Goal: Task Accomplishment & Management: Use online tool/utility

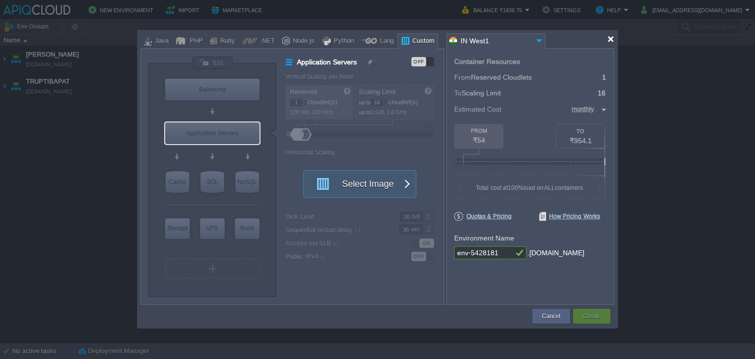
drag, startPoint x: 610, startPoint y: 39, endPoint x: 532, endPoint y: 73, distance: 84.5
click at [610, 39] on div at bounding box center [610, 38] width 7 height 7
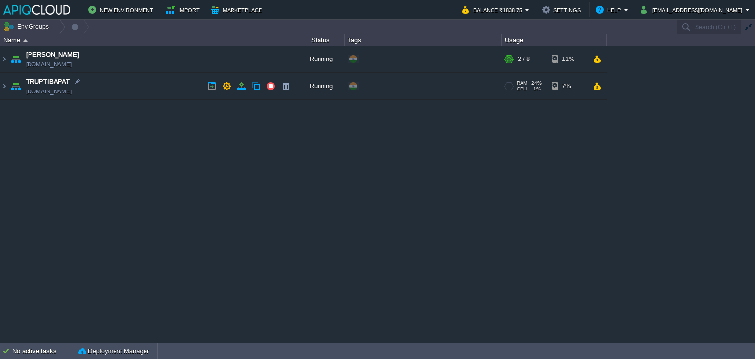
click at [170, 87] on td "TRUPTIBAPAT [DOMAIN_NAME]" at bounding box center [147, 86] width 295 height 27
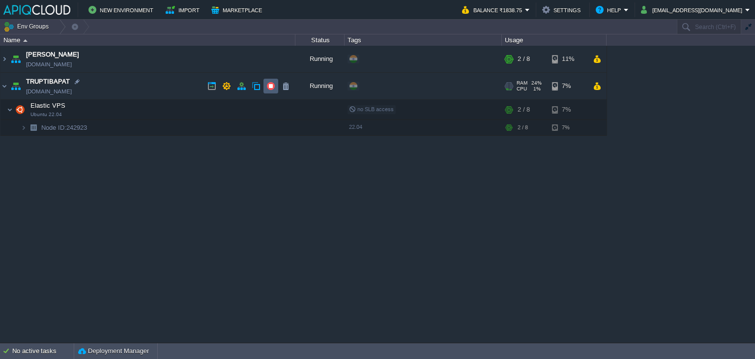
click at [270, 84] on button "button" at bounding box center [270, 86] width 9 height 9
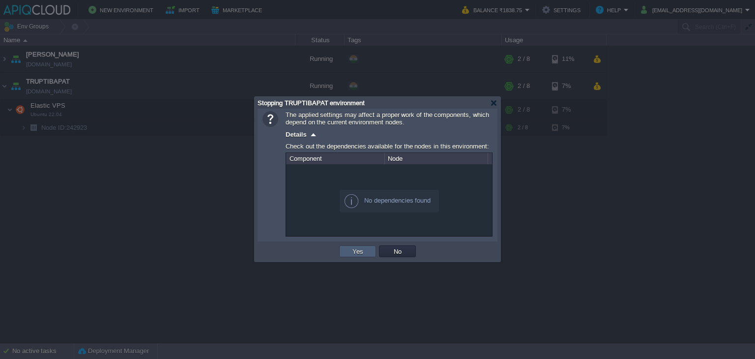
click at [356, 247] on button "Yes" at bounding box center [357, 251] width 17 height 9
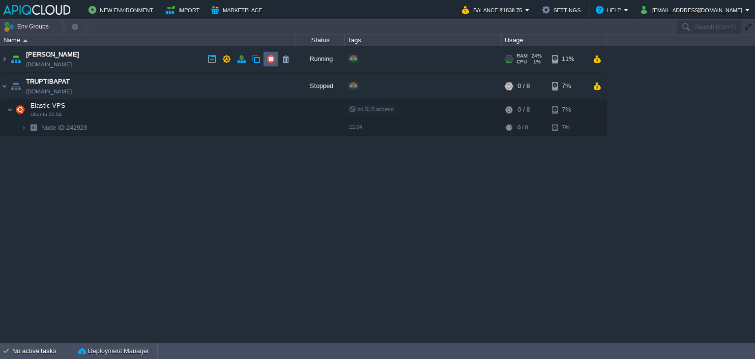
click at [269, 54] on td at bounding box center [270, 59] width 15 height 15
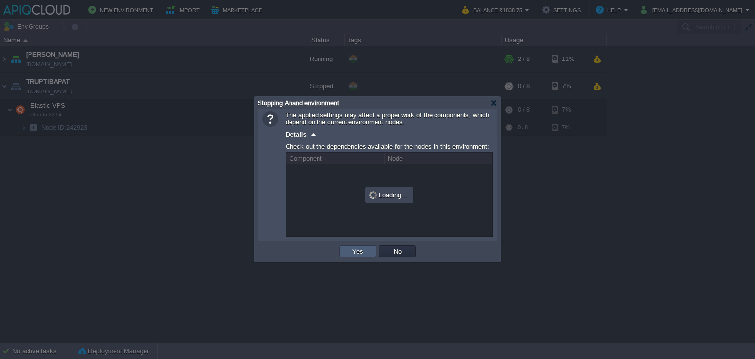
click at [364, 252] on button "Yes" at bounding box center [357, 251] width 17 height 9
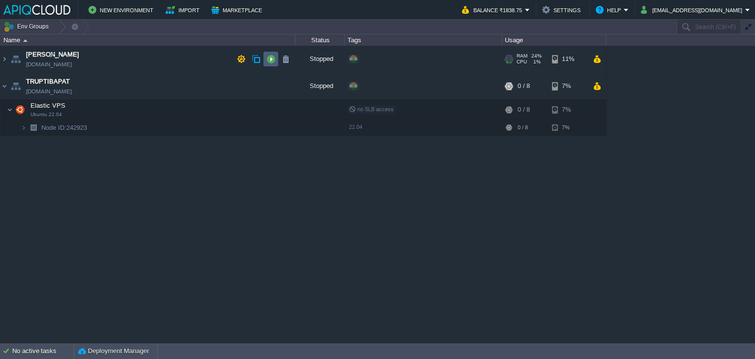
click at [270, 59] on button "button" at bounding box center [270, 59] width 9 height 9
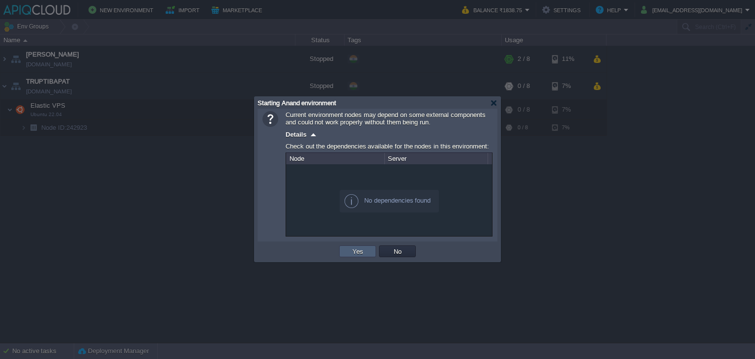
click at [357, 252] on button "Yes" at bounding box center [357, 251] width 17 height 9
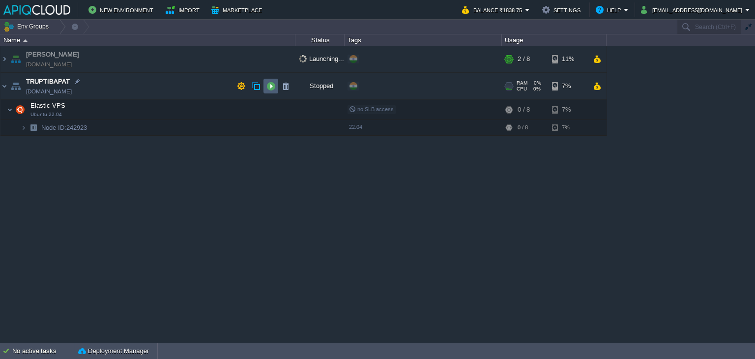
click at [273, 84] on button "button" at bounding box center [270, 86] width 9 height 9
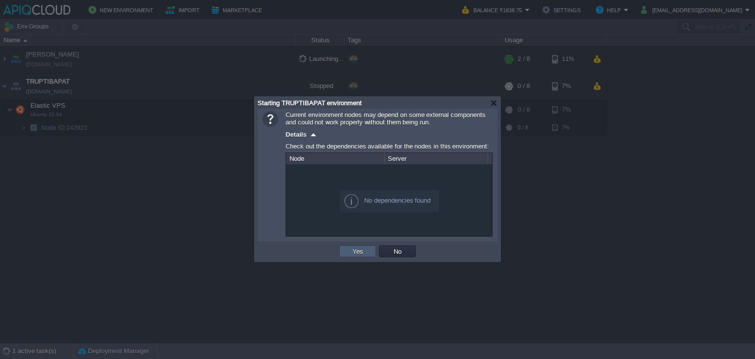
click at [371, 252] on td "Yes" at bounding box center [357, 251] width 37 height 12
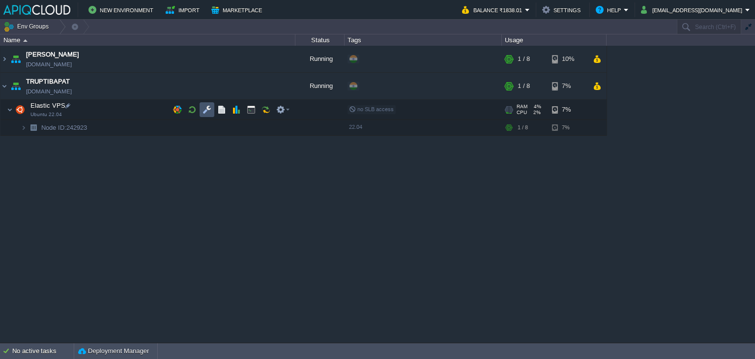
click at [202, 111] on button "button" at bounding box center [206, 109] width 9 height 9
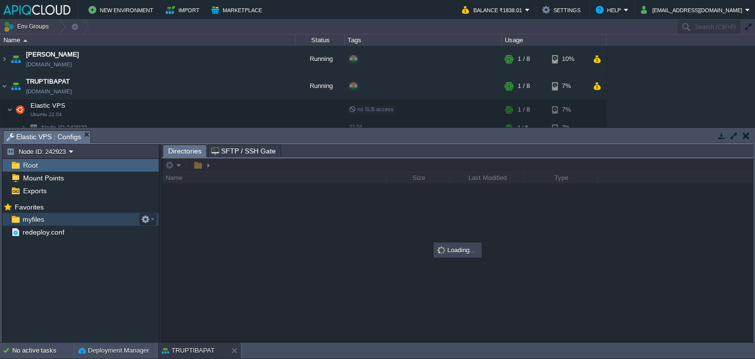
click at [31, 219] on span "myfiles" at bounding box center [33, 219] width 25 height 9
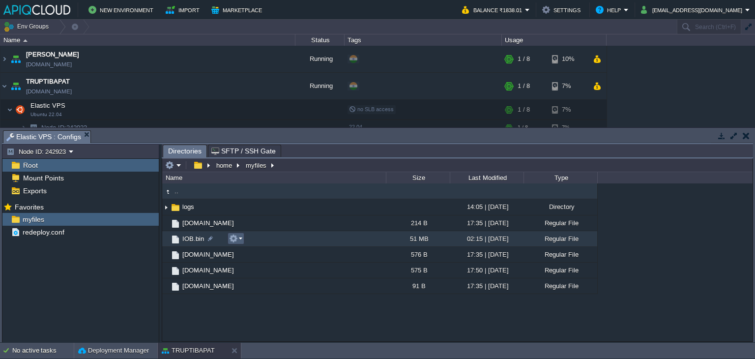
click at [241, 238] on em at bounding box center [235, 238] width 13 height 9
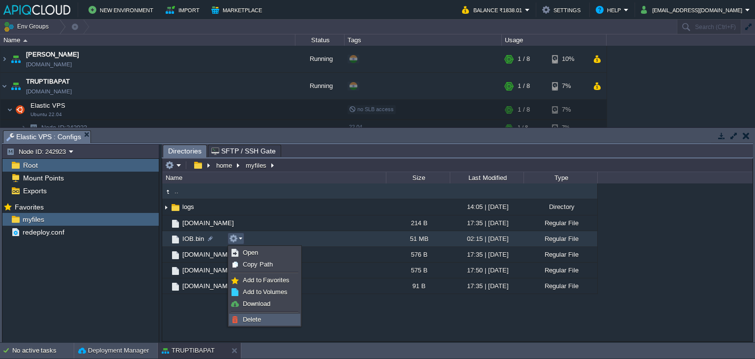
click at [250, 316] on span "Delete" at bounding box center [252, 318] width 18 height 7
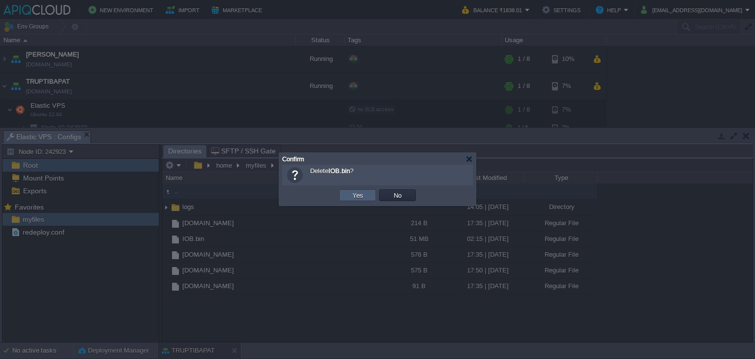
click at [360, 197] on button "Yes" at bounding box center [357, 195] width 17 height 9
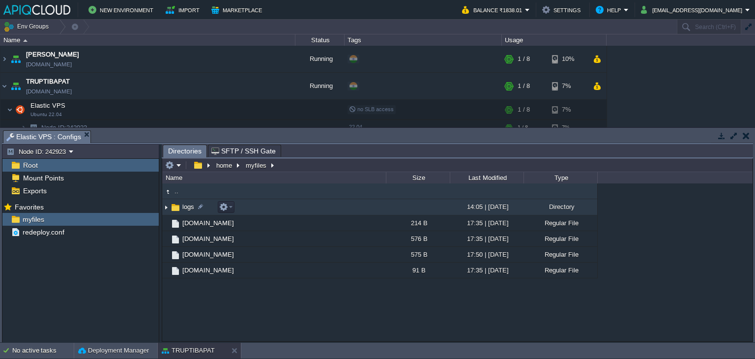
click at [165, 211] on img at bounding box center [166, 206] width 8 height 15
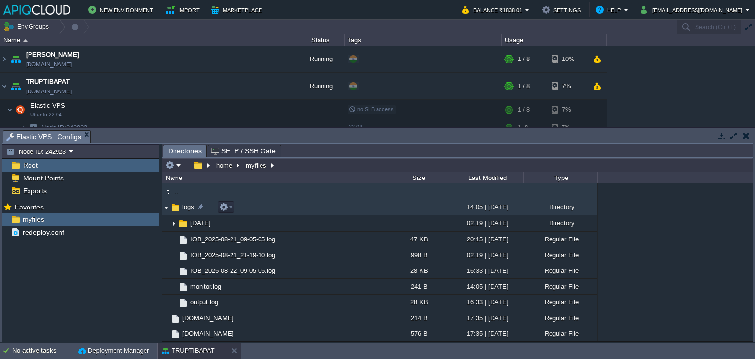
click at [165, 209] on img at bounding box center [166, 206] width 8 height 15
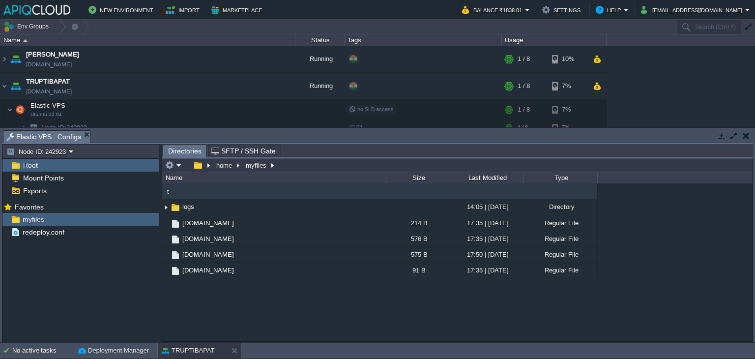
click at [748, 135] on button "button" at bounding box center [745, 135] width 7 height 9
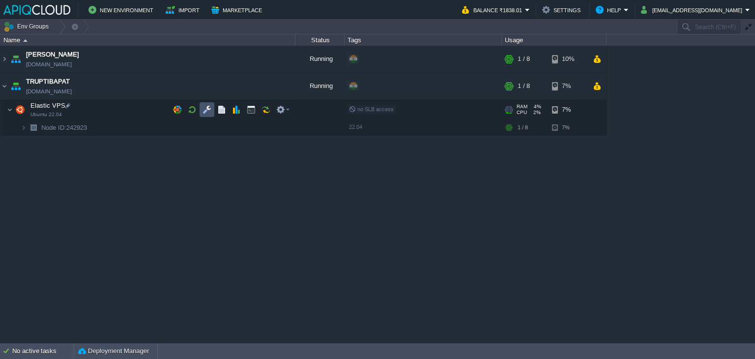
click at [206, 106] on button "button" at bounding box center [206, 109] width 9 height 9
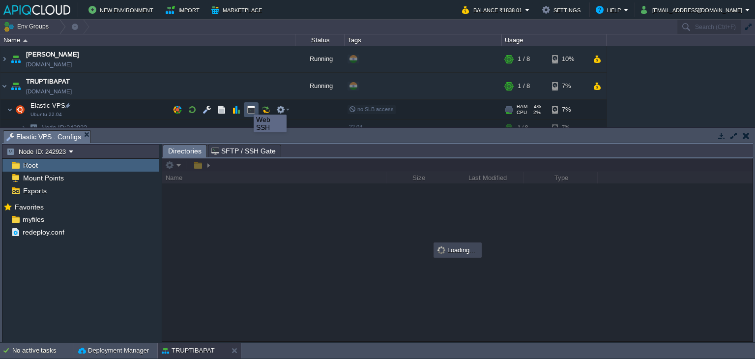
click at [248, 106] on button "button" at bounding box center [251, 109] width 9 height 9
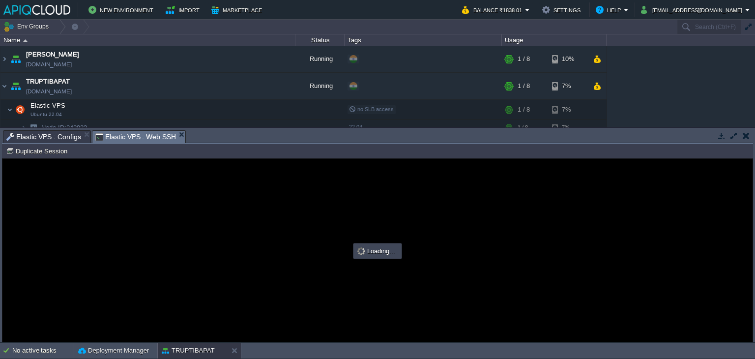
type input "#000000"
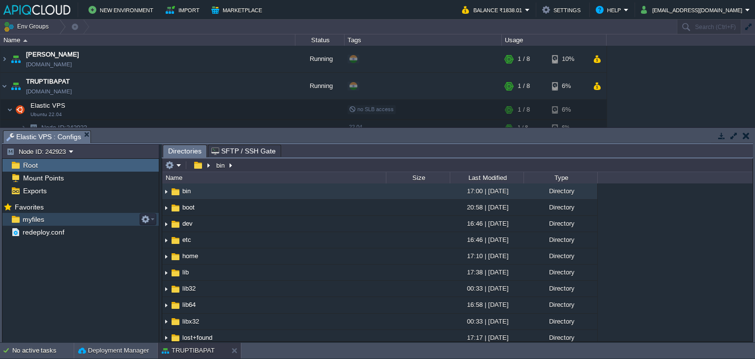
click at [45, 219] on div "myfiles" at bounding box center [80, 219] width 156 height 13
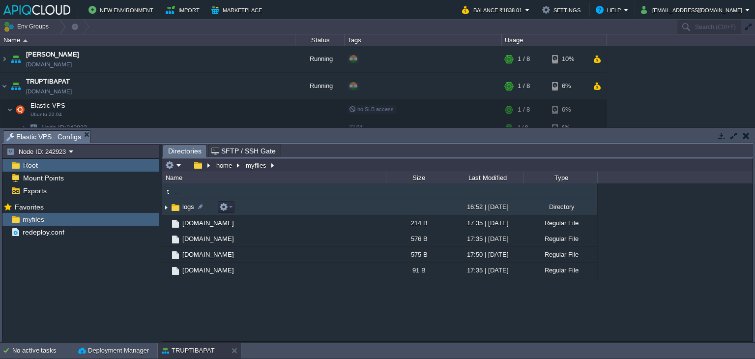
click at [168, 208] on img at bounding box center [166, 206] width 8 height 15
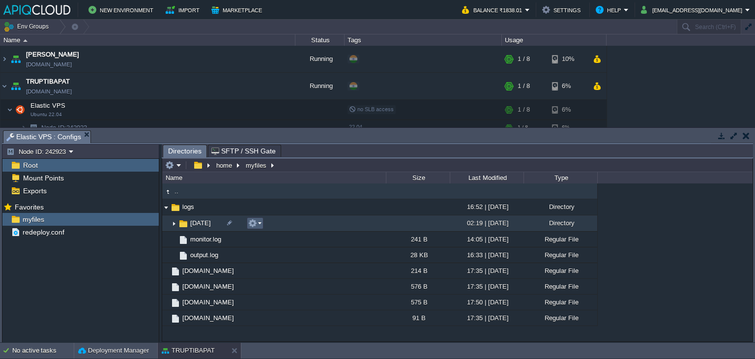
click at [259, 222] on em at bounding box center [254, 223] width 13 height 9
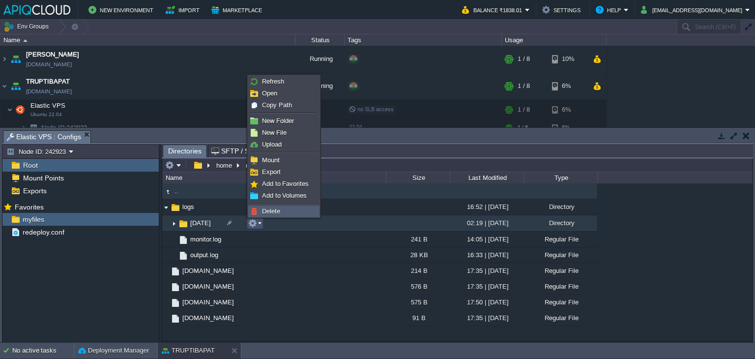
click at [276, 211] on span "Delete" at bounding box center [271, 210] width 18 height 7
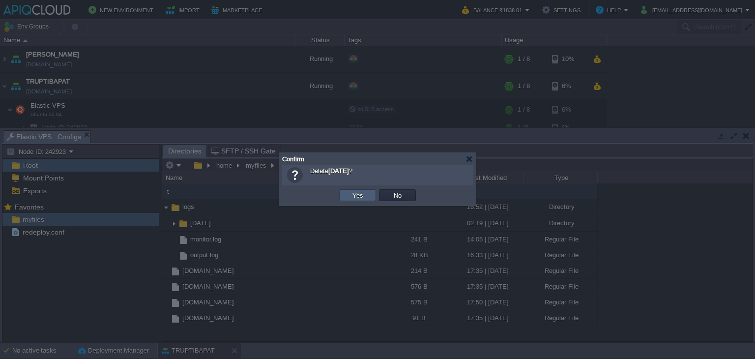
click at [352, 193] on button "Yes" at bounding box center [357, 195] width 17 height 9
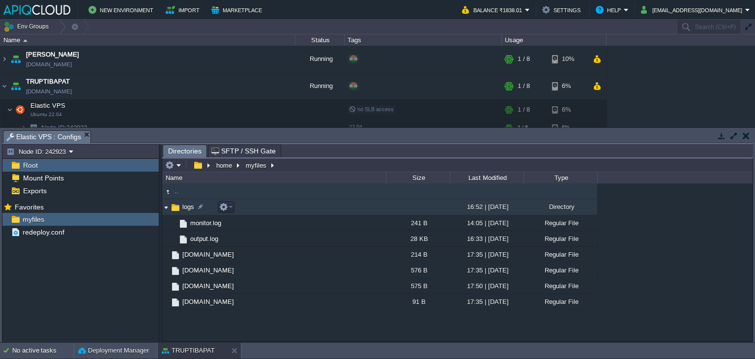
click at [166, 206] on img at bounding box center [166, 206] width 8 height 15
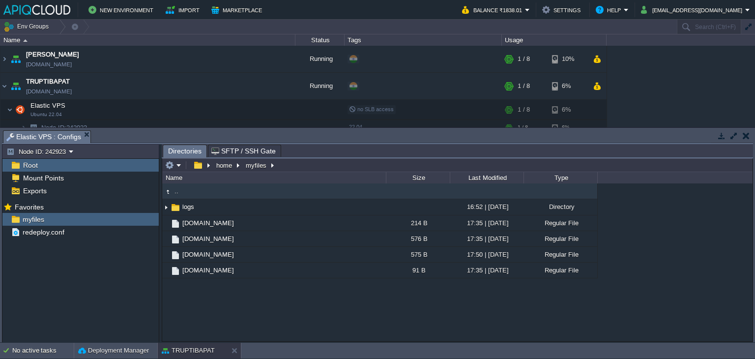
click at [746, 136] on button "button" at bounding box center [745, 135] width 7 height 9
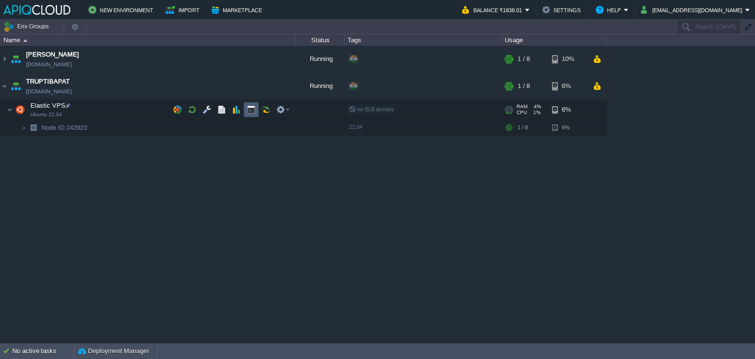
click at [253, 109] on button "button" at bounding box center [251, 109] width 9 height 9
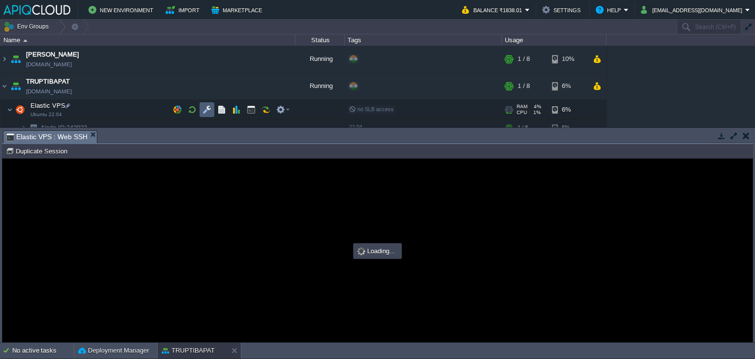
type input "#000000"
click at [210, 112] on button "button" at bounding box center [206, 109] width 9 height 9
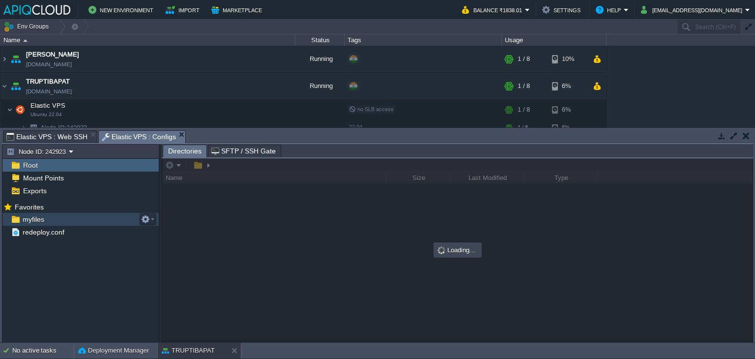
click at [30, 215] on span "myfiles" at bounding box center [33, 219] width 25 height 9
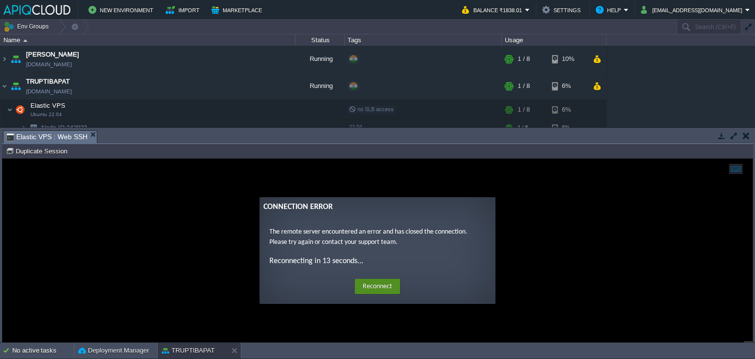
click at [382, 283] on button "Reconnect" at bounding box center [377, 287] width 45 height 16
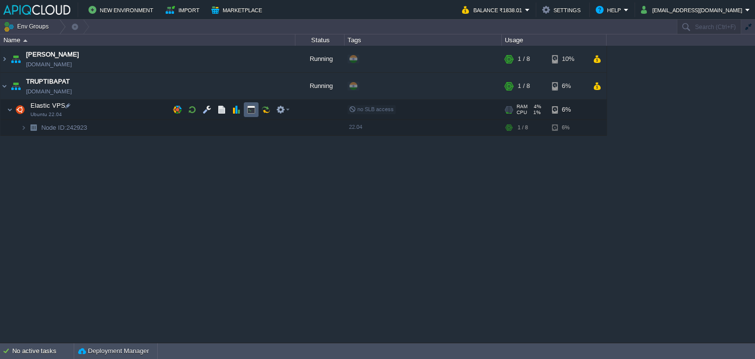
click at [251, 105] on button "button" at bounding box center [251, 109] width 9 height 9
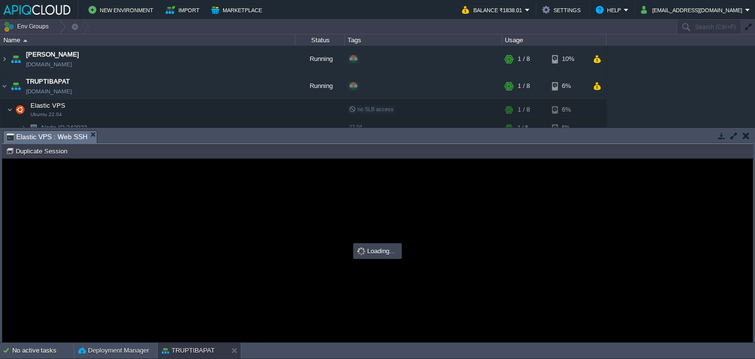
type input "#000000"
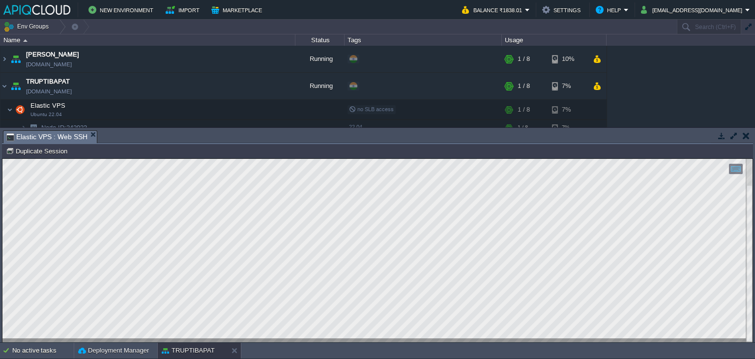
click at [747, 134] on button "button" at bounding box center [745, 135] width 7 height 9
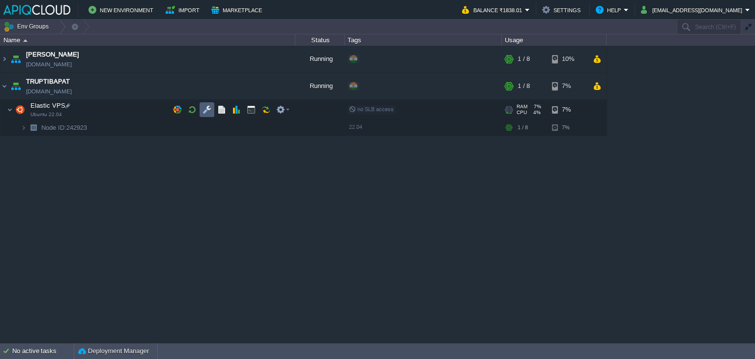
click at [210, 106] on button "button" at bounding box center [206, 109] width 9 height 9
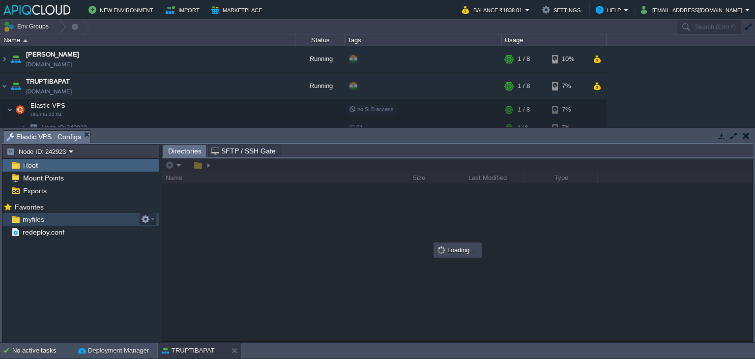
click at [38, 222] on span "myfiles" at bounding box center [33, 219] width 25 height 9
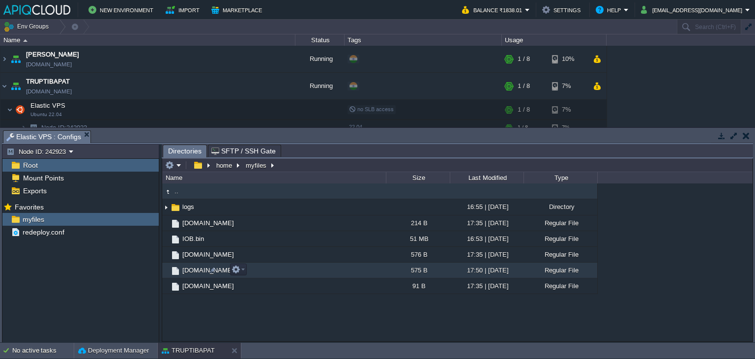
click at [193, 271] on span "[DOMAIN_NAME]" at bounding box center [208, 270] width 55 height 8
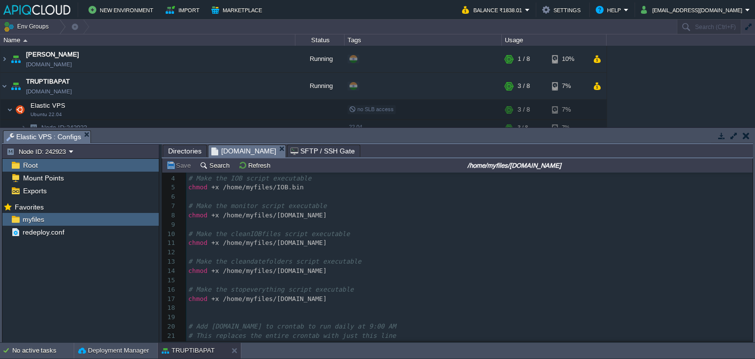
scroll to position [39, 0]
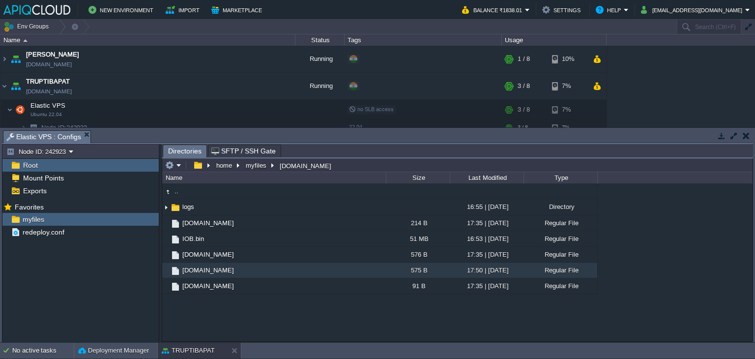
click at [742, 136] on button "button" at bounding box center [745, 135] width 7 height 9
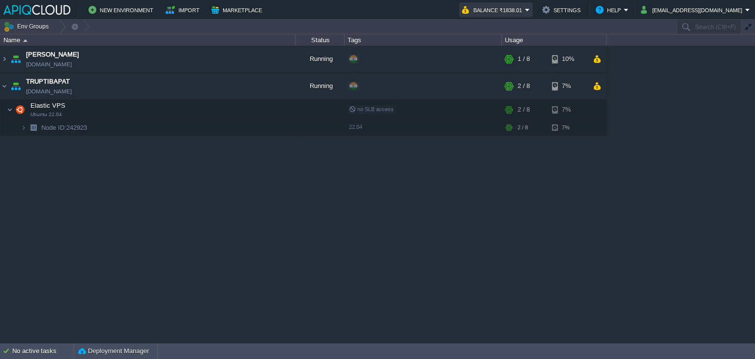
click at [525, 11] on button "Balance ₹1838.01" at bounding box center [493, 10] width 63 height 12
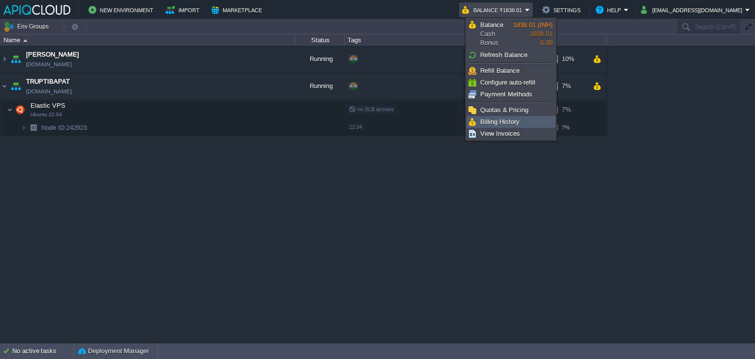
click at [493, 122] on span "Billing History" at bounding box center [499, 121] width 39 height 7
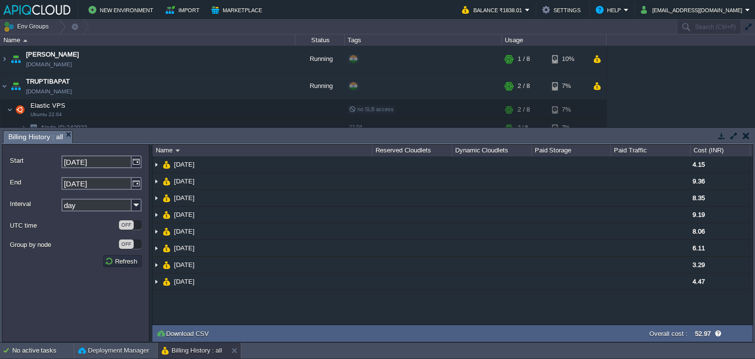
click at [743, 137] on button "button" at bounding box center [745, 135] width 7 height 9
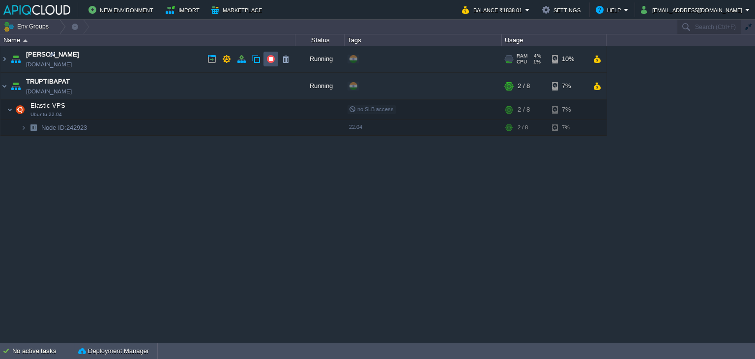
click at [270, 59] on button "button" at bounding box center [270, 59] width 9 height 9
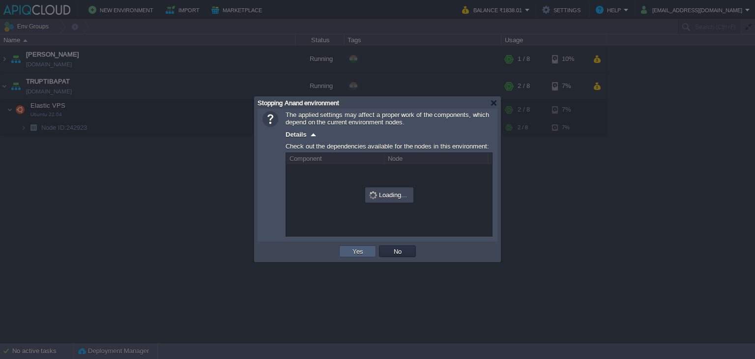
click at [357, 249] on button "Yes" at bounding box center [357, 251] width 17 height 9
